Goal: Information Seeking & Learning: Compare options

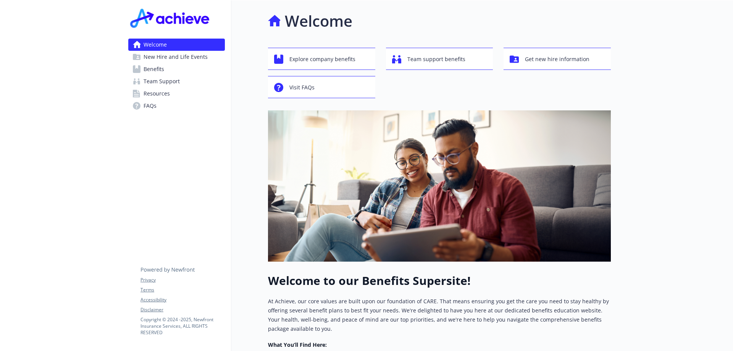
click at [187, 59] on span "New Hire and Life Events" at bounding box center [176, 57] width 64 height 12
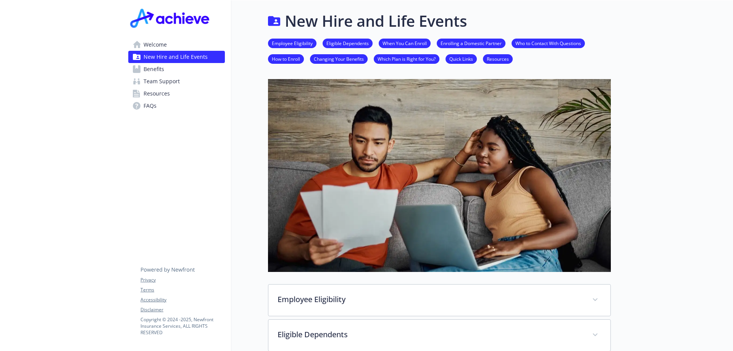
click at [164, 68] on link "Benefits" at bounding box center [176, 69] width 97 height 12
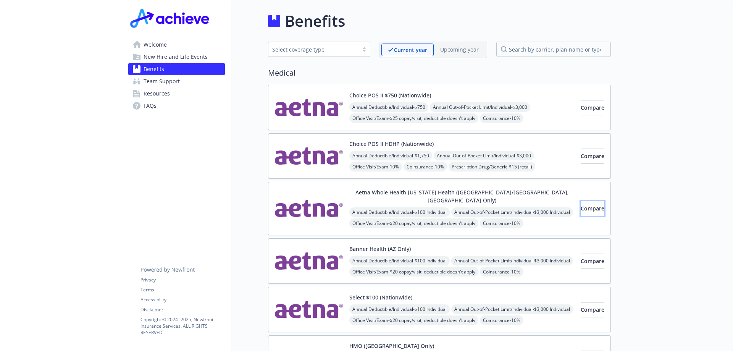
click at [581, 209] on button "Compare" at bounding box center [593, 208] width 24 height 15
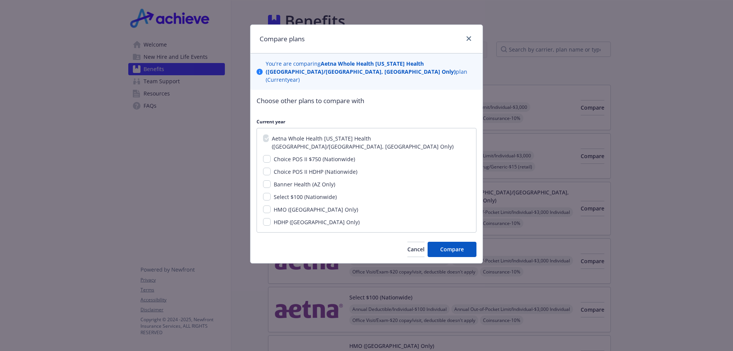
click at [278, 155] on span "Choice POS II $750 (Nationwide)" at bounding box center [314, 158] width 81 height 7
click at [271, 155] on input "Choice POS II $750 (Nationwide)" at bounding box center [267, 159] width 8 height 8
checkbox input "true"
click at [457, 245] on span "Compare" at bounding box center [452, 248] width 24 height 7
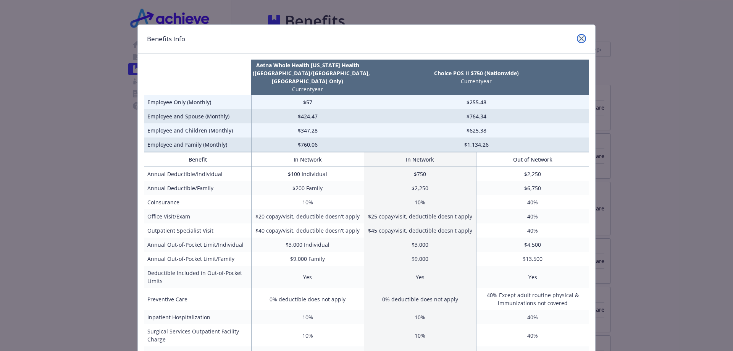
click at [579, 38] on icon "close" at bounding box center [581, 38] width 5 height 5
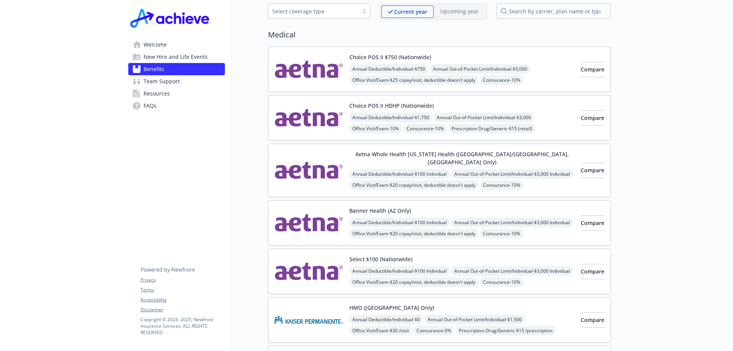
scroll to position [76, 0]
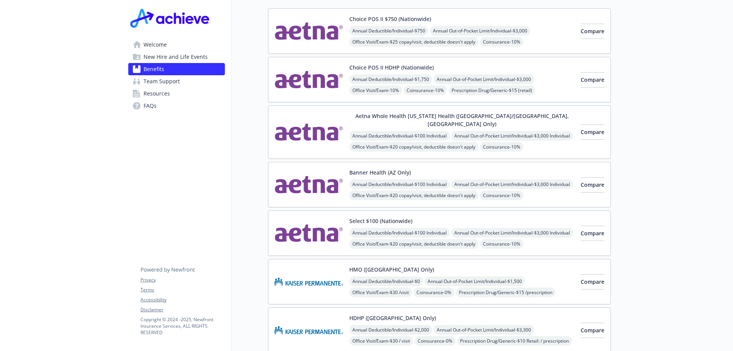
click at [425, 67] on button "Choice POS II HDHP (Nationwide)" at bounding box center [391, 67] width 84 height 8
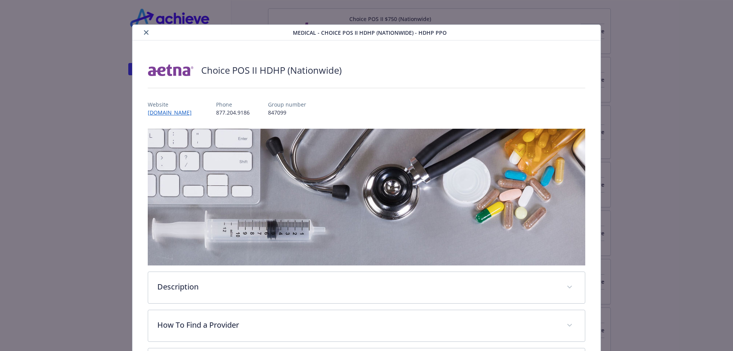
click at [146, 31] on icon "close" at bounding box center [146, 32] width 5 height 5
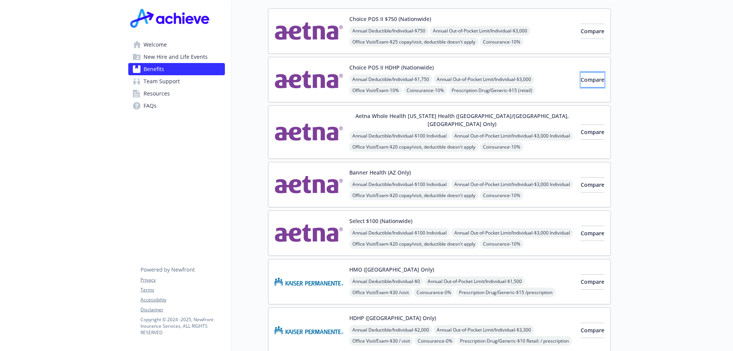
click at [581, 84] on button "Compare" at bounding box center [593, 79] width 24 height 15
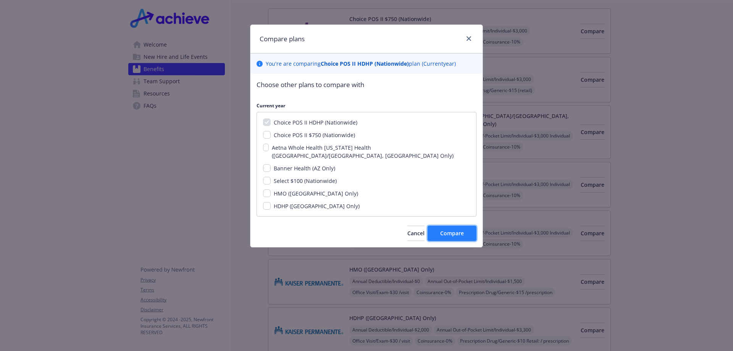
click at [459, 229] on span "Compare" at bounding box center [452, 232] width 24 height 7
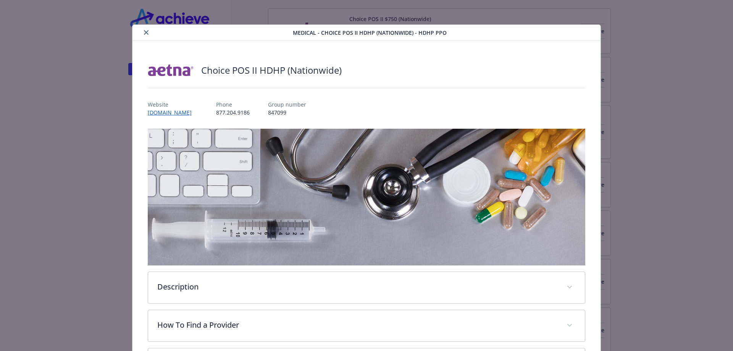
scroll to position [23, 0]
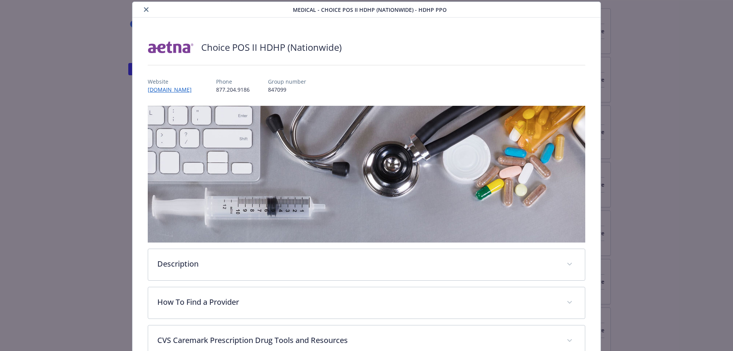
click at [149, 9] on button "close" at bounding box center [146, 9] width 9 height 9
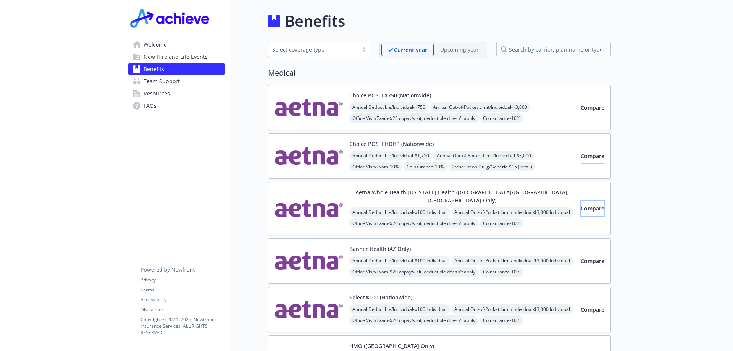
click at [581, 201] on button "Compare" at bounding box center [593, 208] width 24 height 15
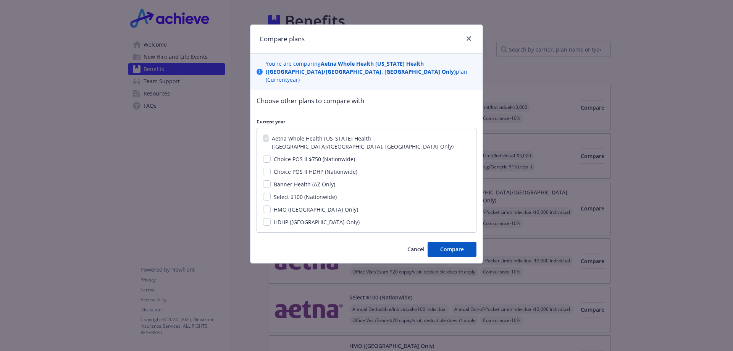
click at [271, 155] on div "Choice POS II $750 (Nationwide)" at bounding box center [314, 159] width 86 height 8
click at [268, 155] on input "Choice POS II $750 (Nationwide)" at bounding box center [267, 159] width 8 height 8
checkbox input "true"
click at [463, 245] on span "Compare" at bounding box center [452, 248] width 24 height 7
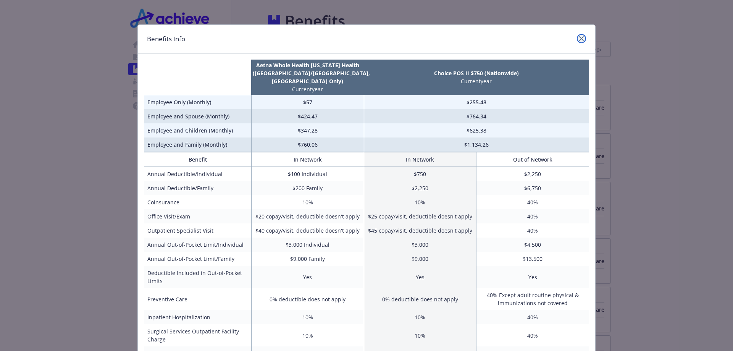
click at [580, 39] on icon "close" at bounding box center [581, 38] width 5 height 5
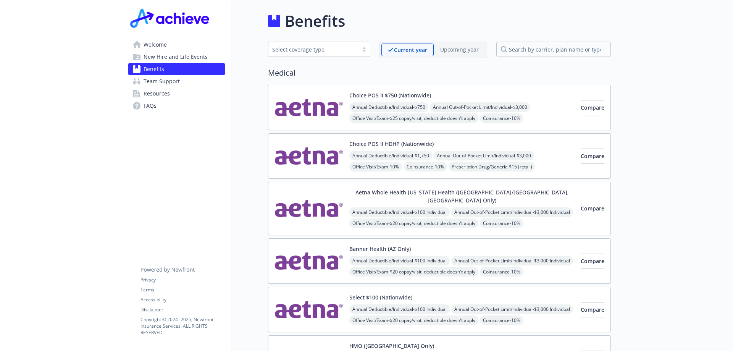
click at [335, 55] on div "Select coverage type" at bounding box center [319, 49] width 102 height 15
